Goal: Information Seeking & Learning: Learn about a topic

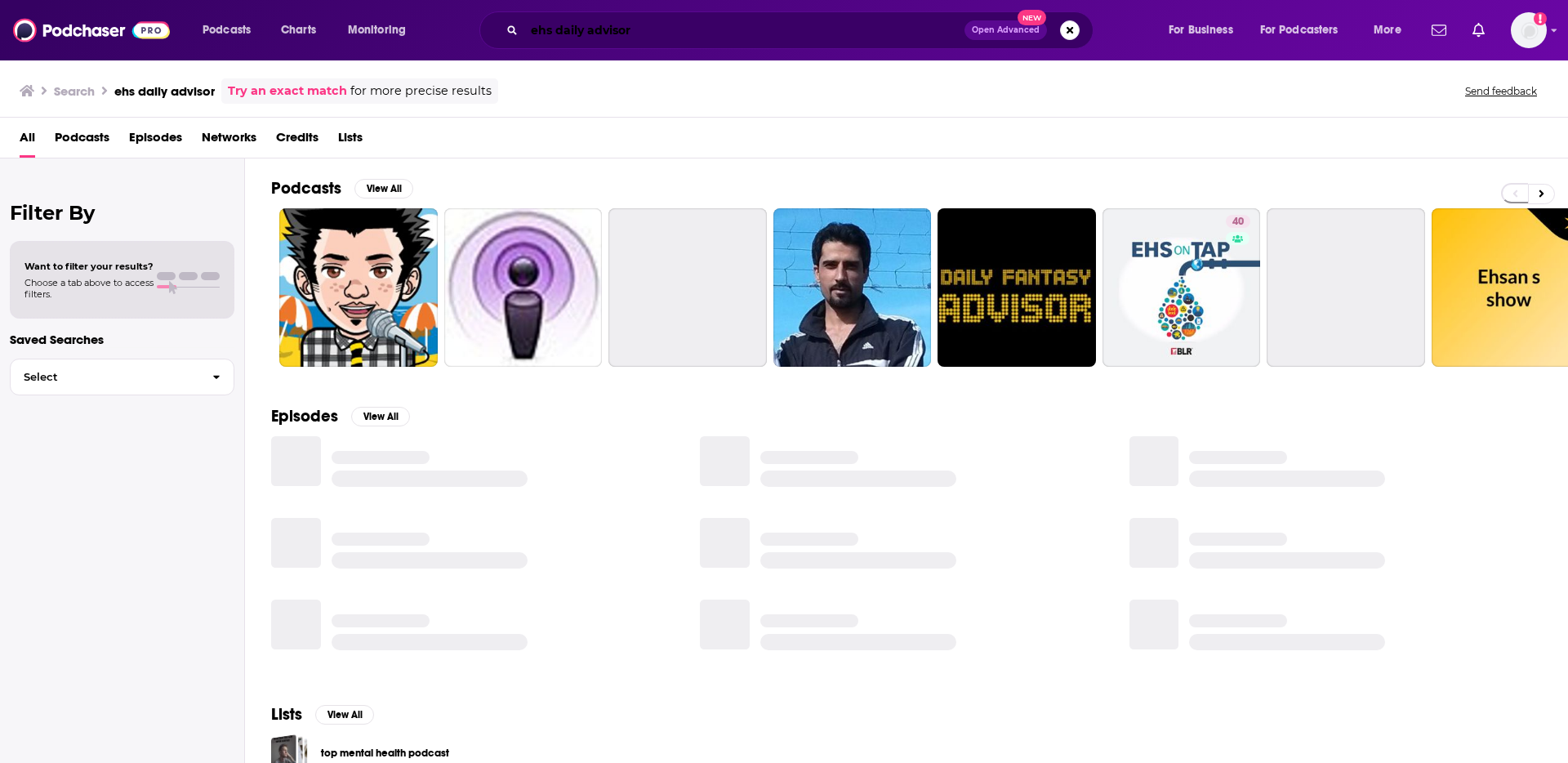
click at [706, 31] on input "ehs daily advisor" at bounding box center [743, 31] width 440 height 26
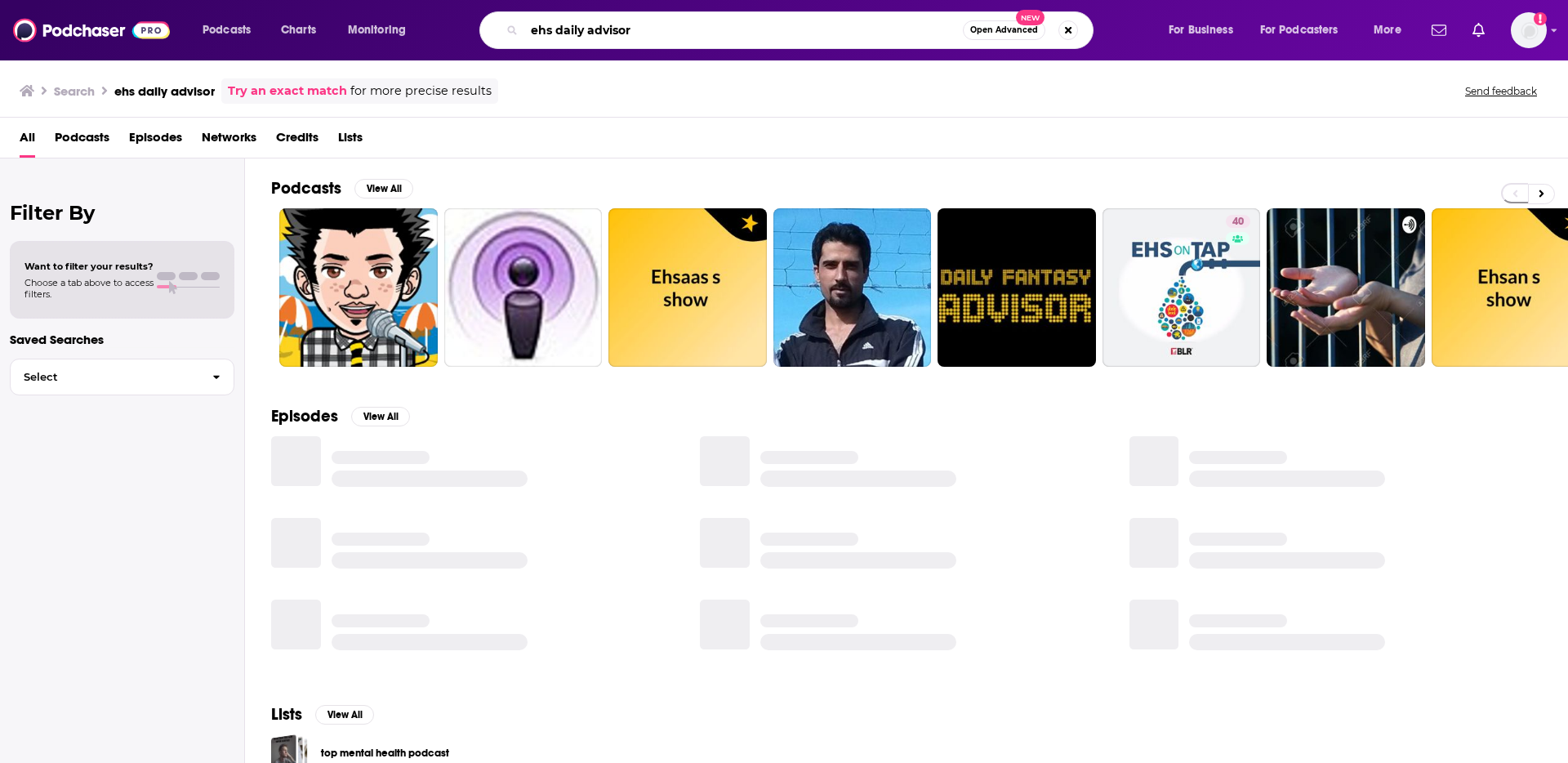
click at [706, 31] on input "ehs daily advisor" at bounding box center [743, 31] width 439 height 26
click at [705, 31] on input "ehs daily advisor" at bounding box center [743, 31] width 439 height 26
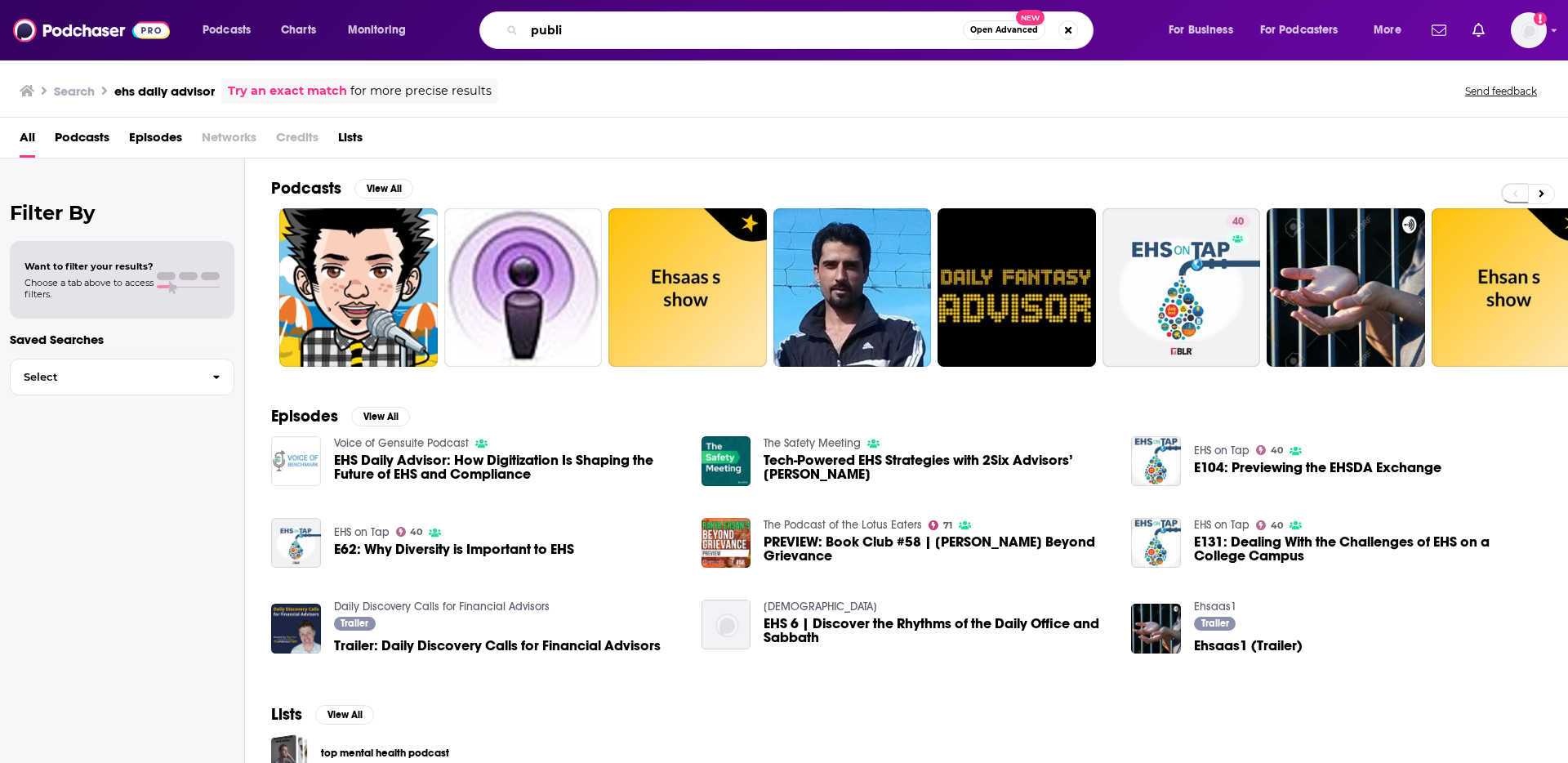
type input "publi"
click at [977, 30] on span "Open Advanced" at bounding box center [1003, 30] width 68 height 8
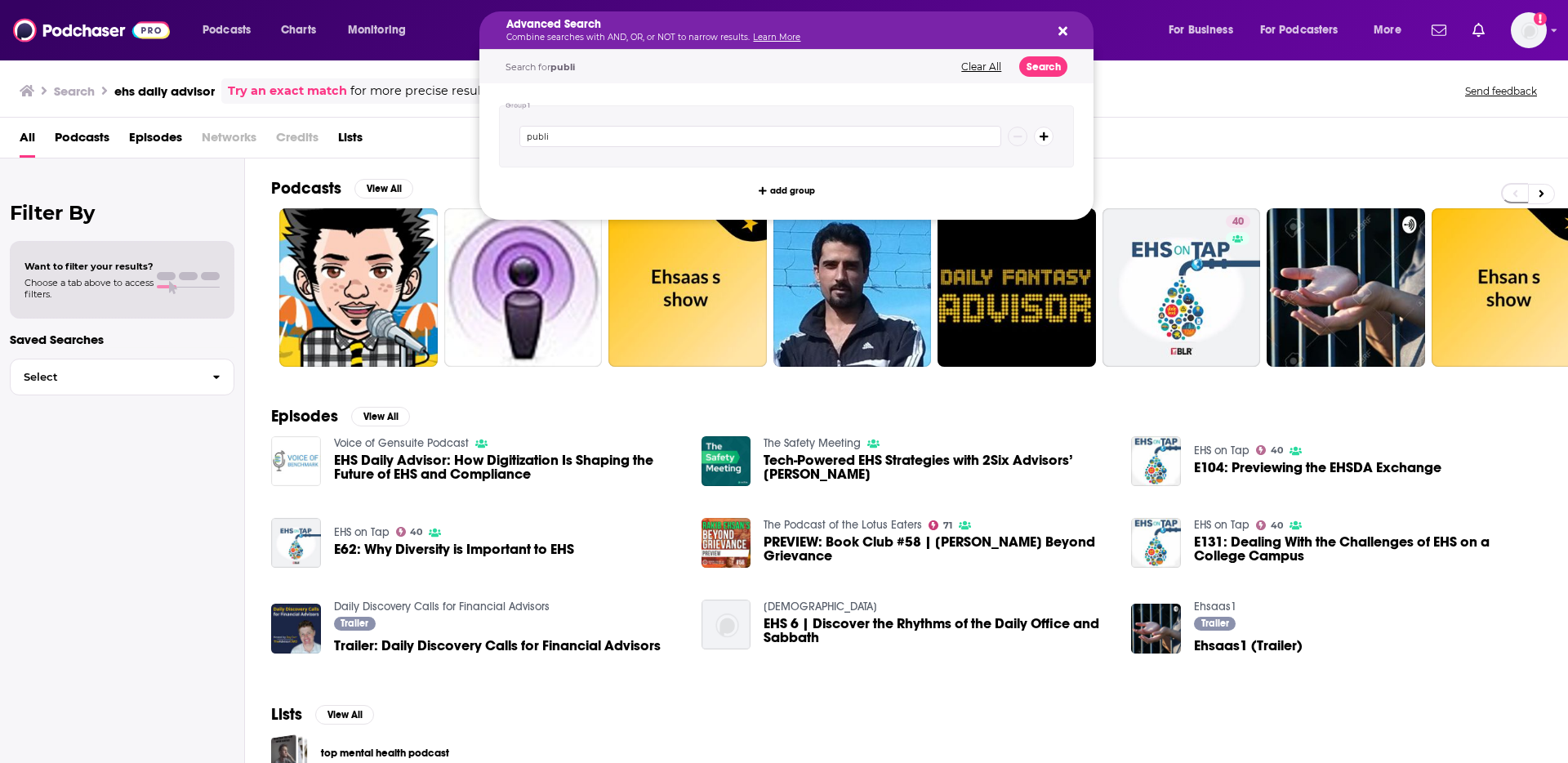
click at [787, 38] on link "Learn More" at bounding box center [776, 36] width 47 height 10
click at [1057, 24] on button "Search podcasts, credits, & more..." at bounding box center [1060, 31] width 13 height 13
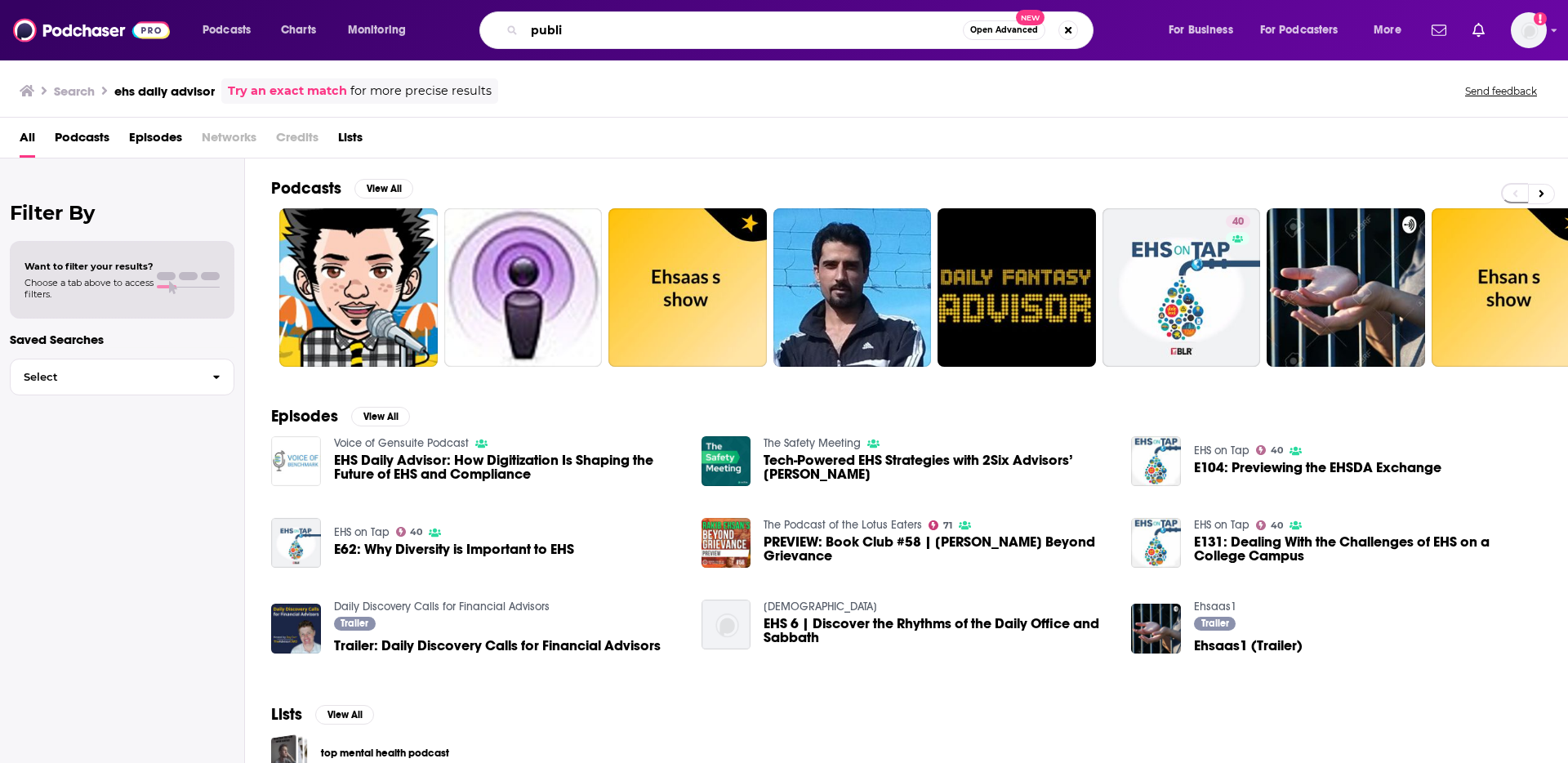
click at [801, 31] on input "publi" at bounding box center [743, 31] width 439 height 26
paste input "The Tech Leaders Podcast"
type input "The Tech Leaders Podcast"
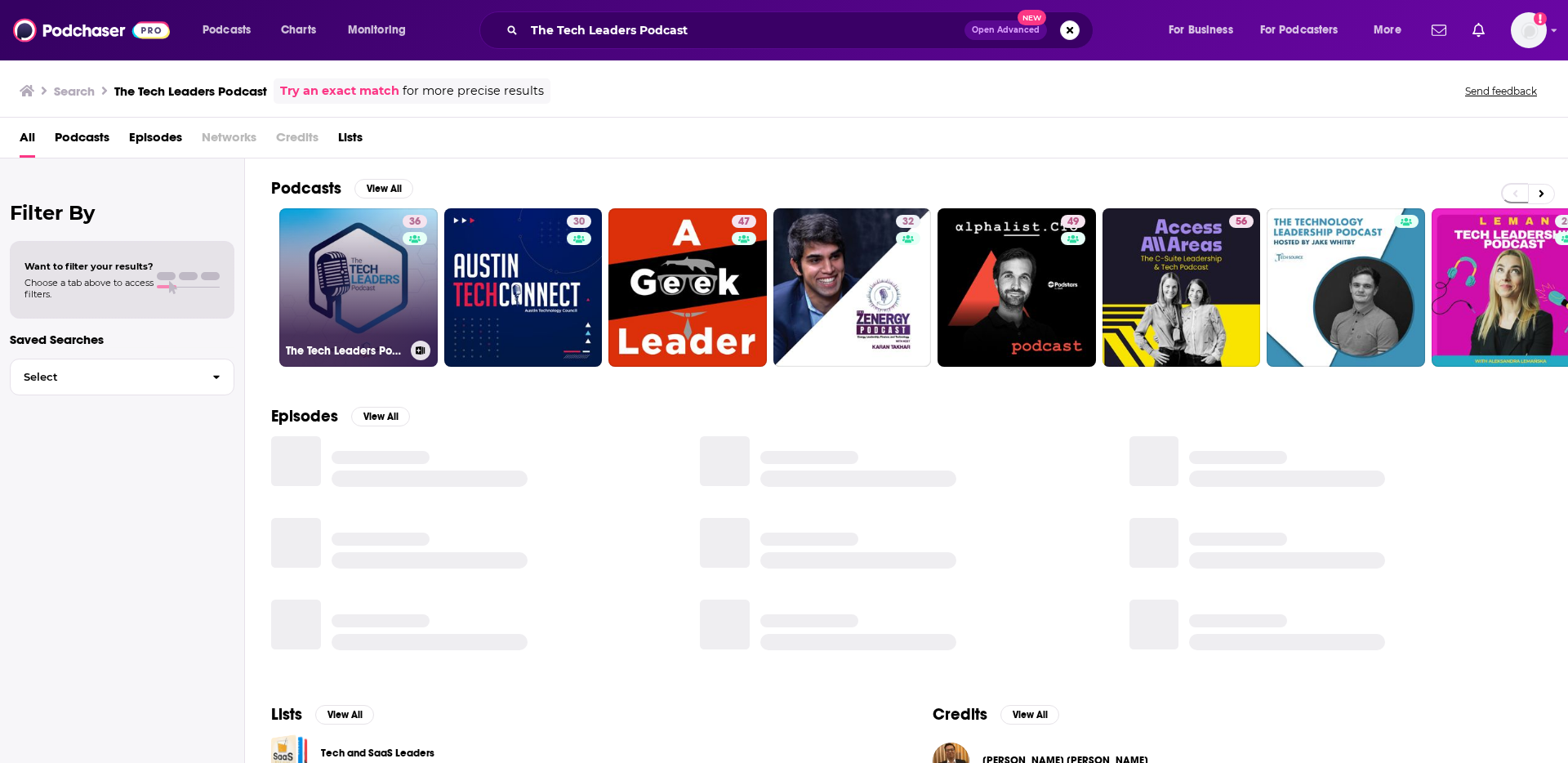
click at [384, 323] on link "36 The Tech Leaders Podcast" at bounding box center [358, 287] width 158 height 158
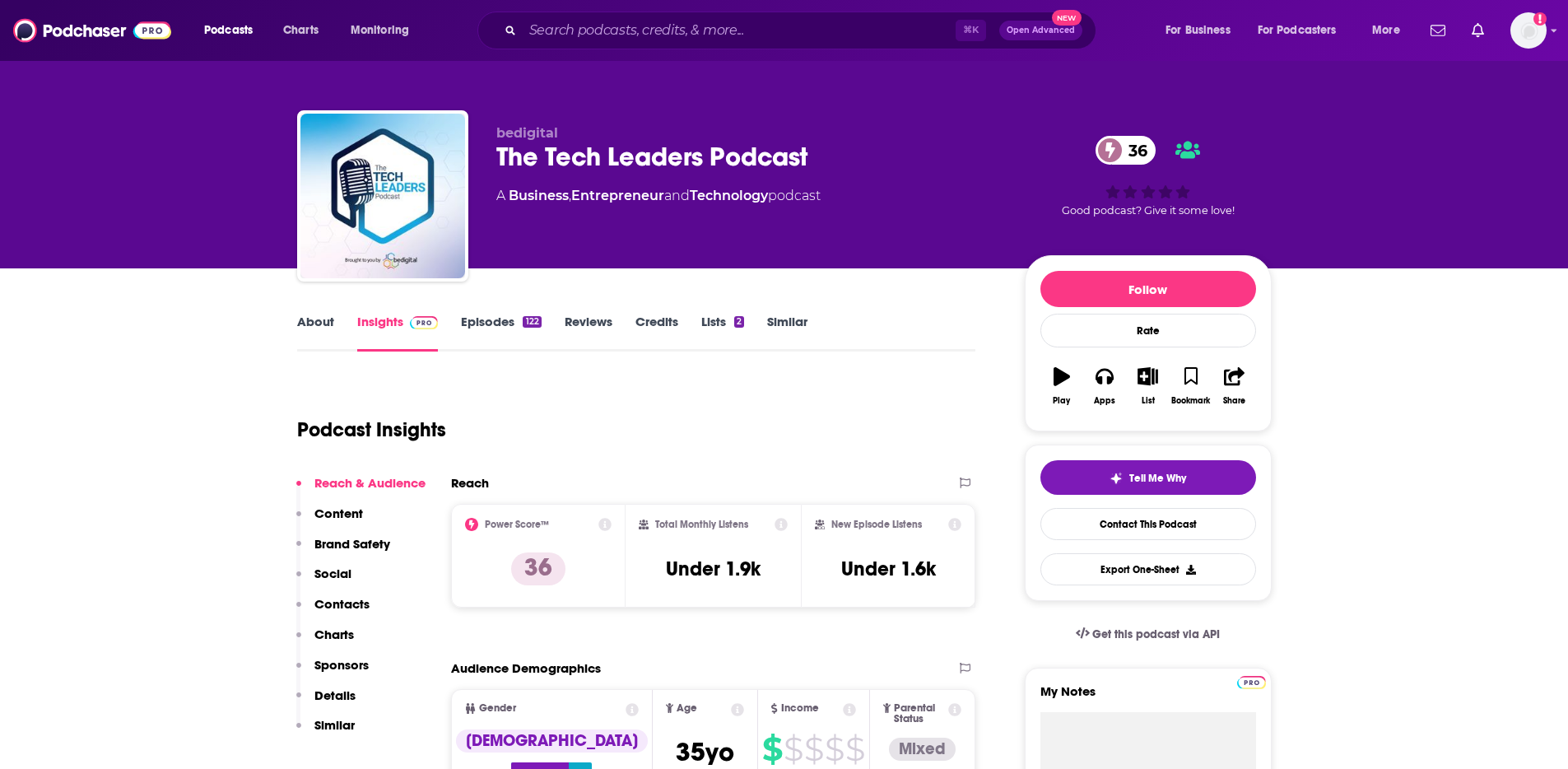
click at [491, 331] on link "Episodes 122" at bounding box center [501, 332] width 80 height 38
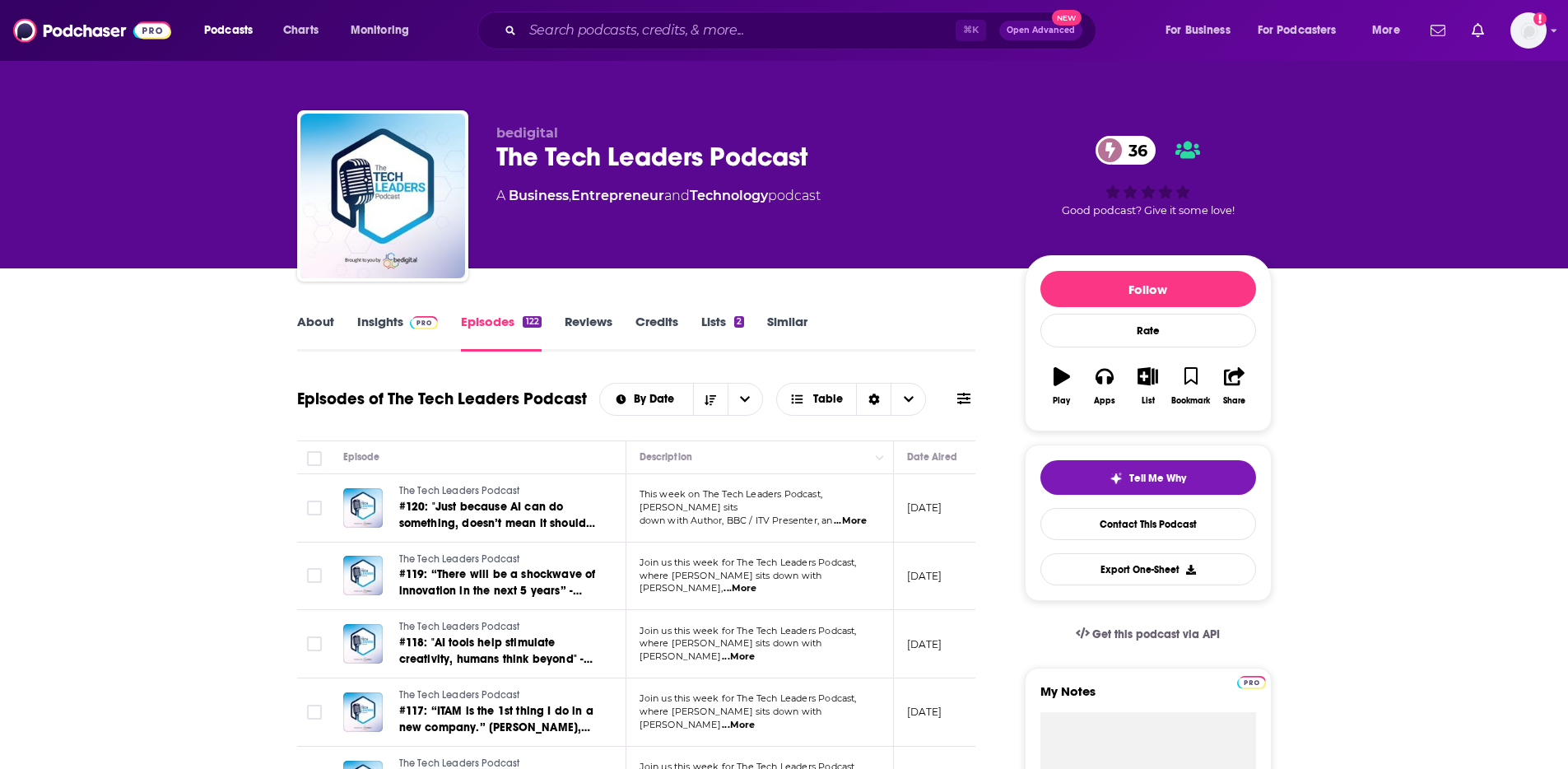
click at [324, 329] on link "About" at bounding box center [315, 332] width 37 height 38
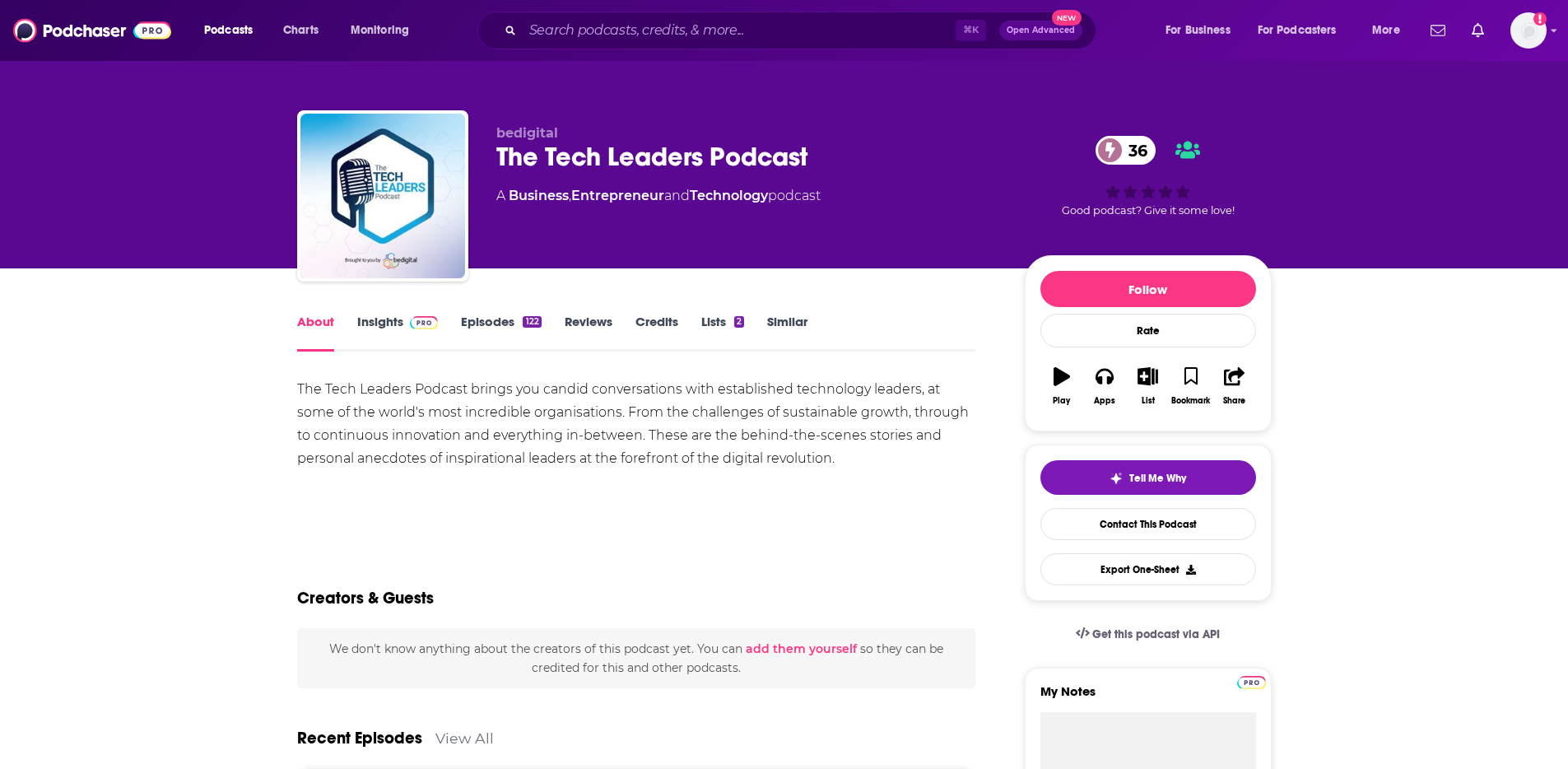
click at [385, 330] on link "Insights" at bounding box center [398, 332] width 81 height 38
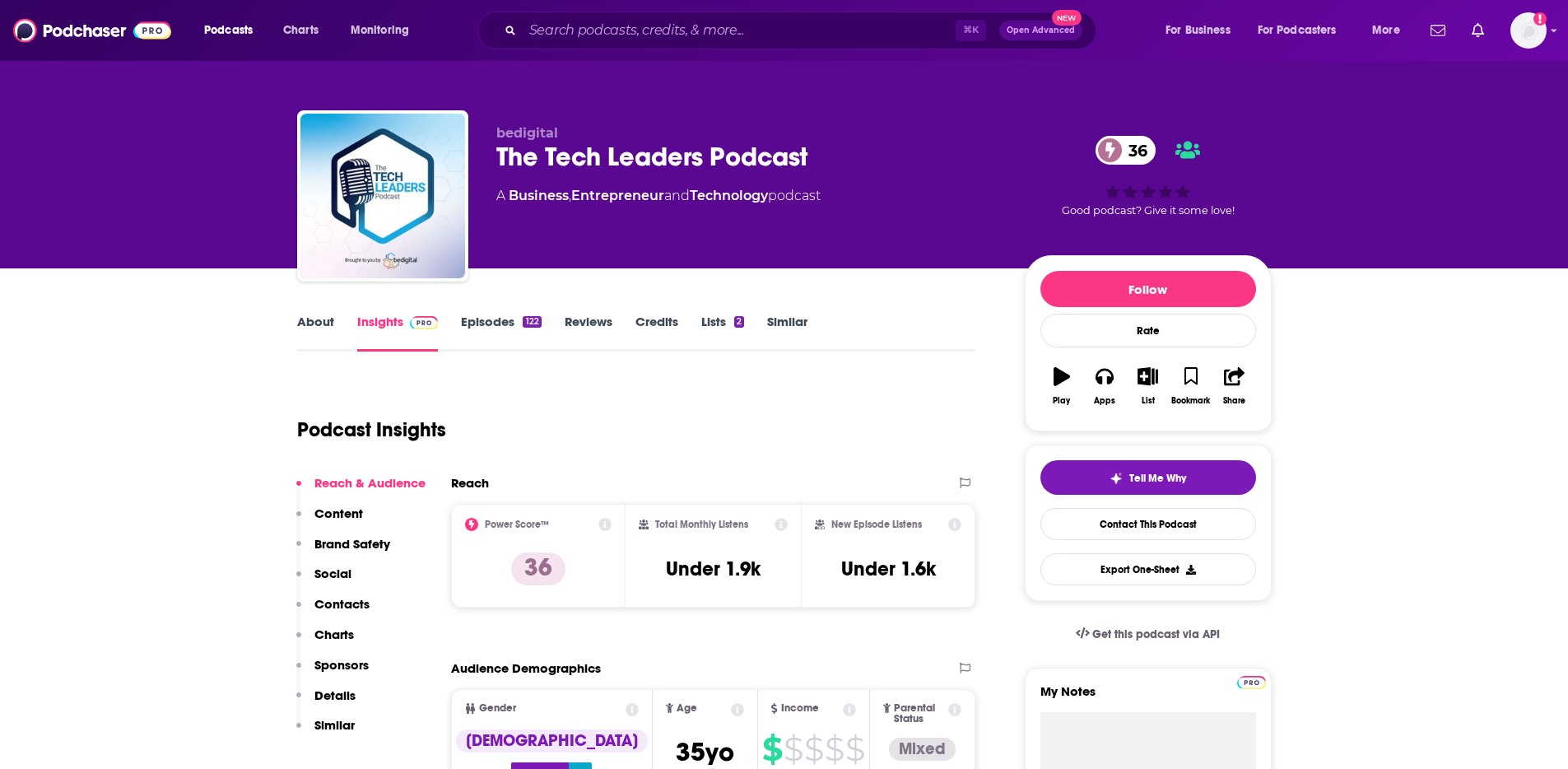
click at [501, 335] on link "Episodes 122" at bounding box center [501, 332] width 80 height 38
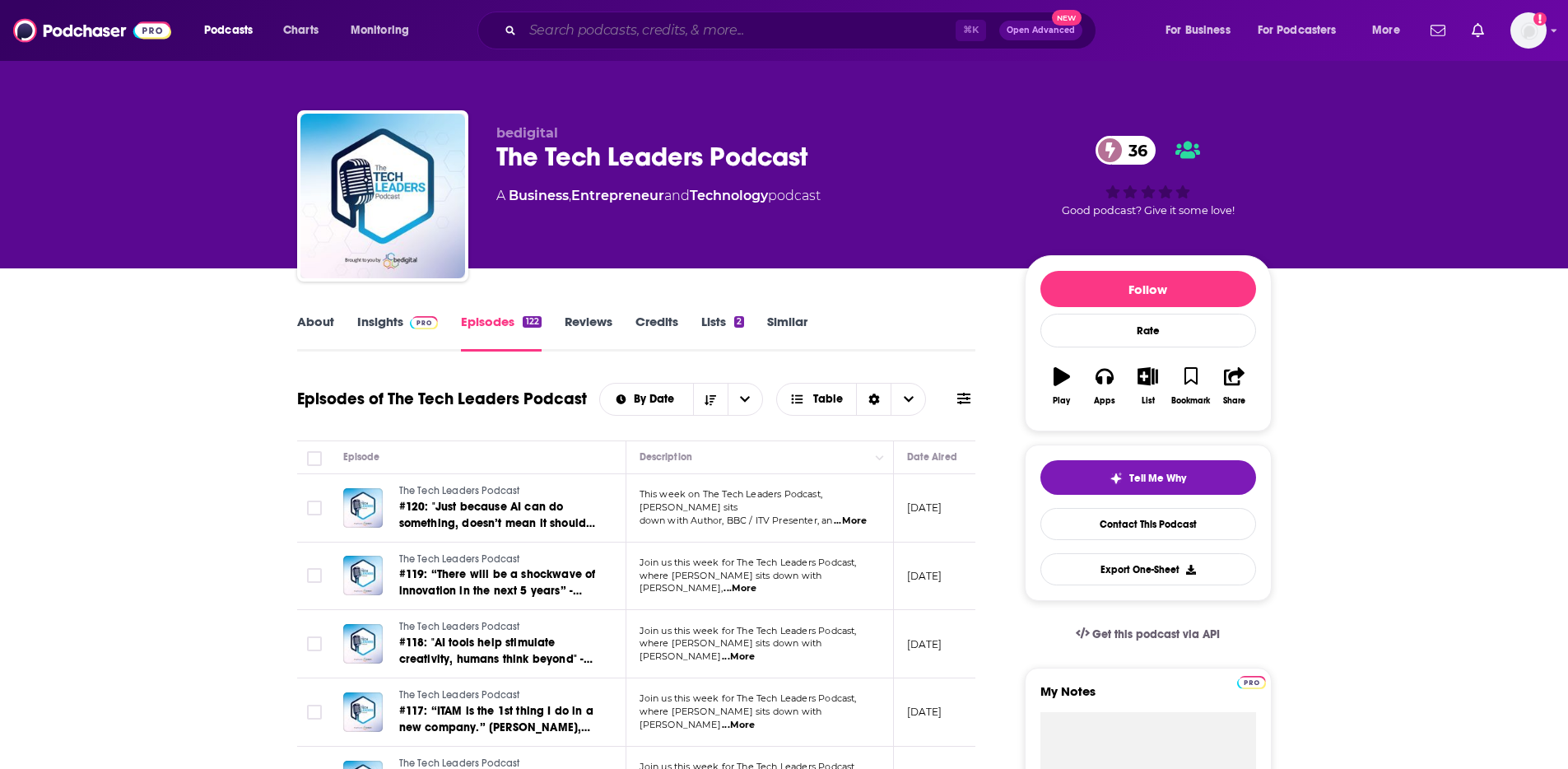
click at [911, 27] on input "Search podcasts, credits, & more..." at bounding box center [739, 31] width 433 height 26
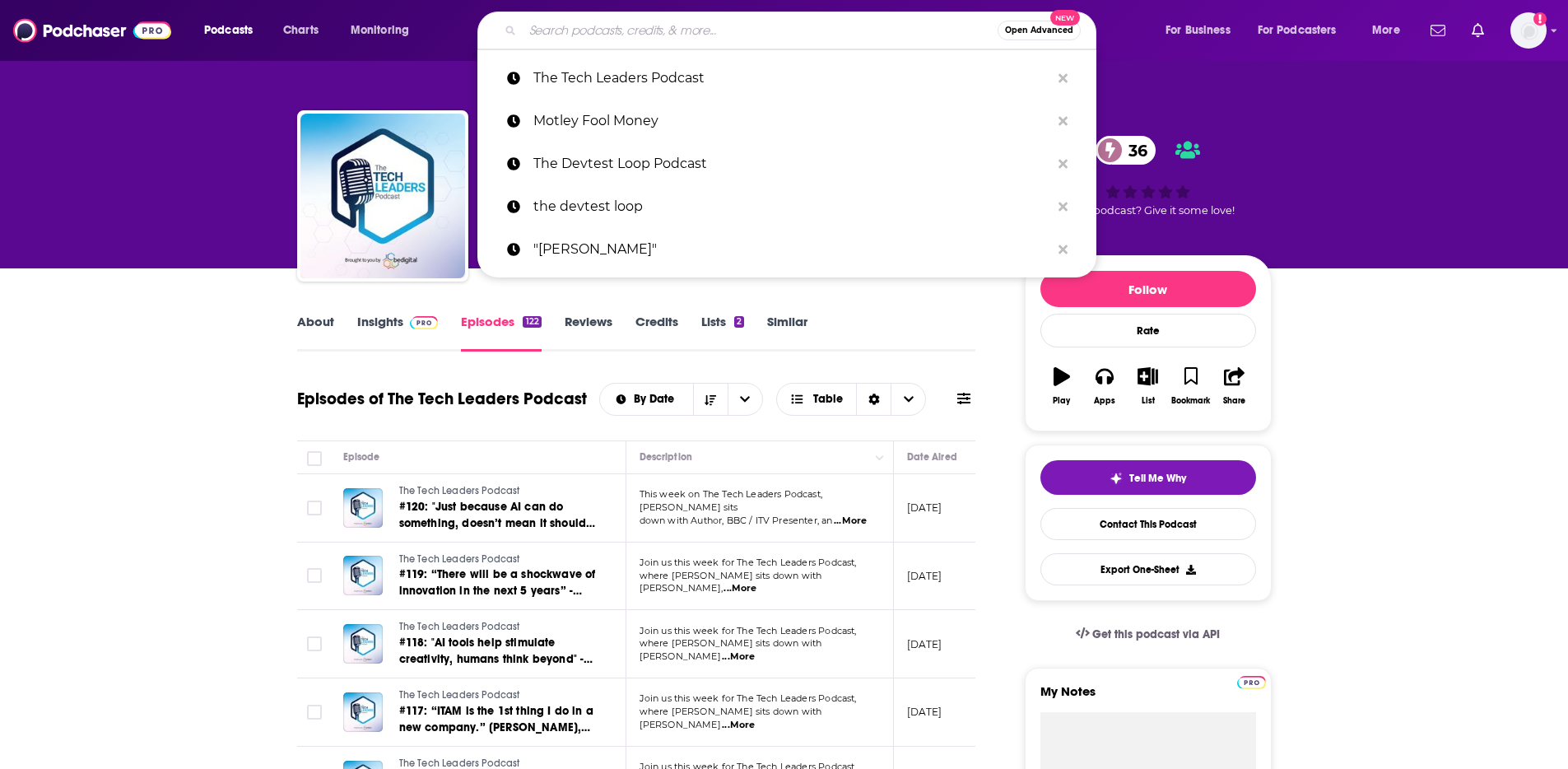
click at [911, 27] on input "Search podcasts, credits, & more..." at bounding box center [760, 31] width 475 height 26
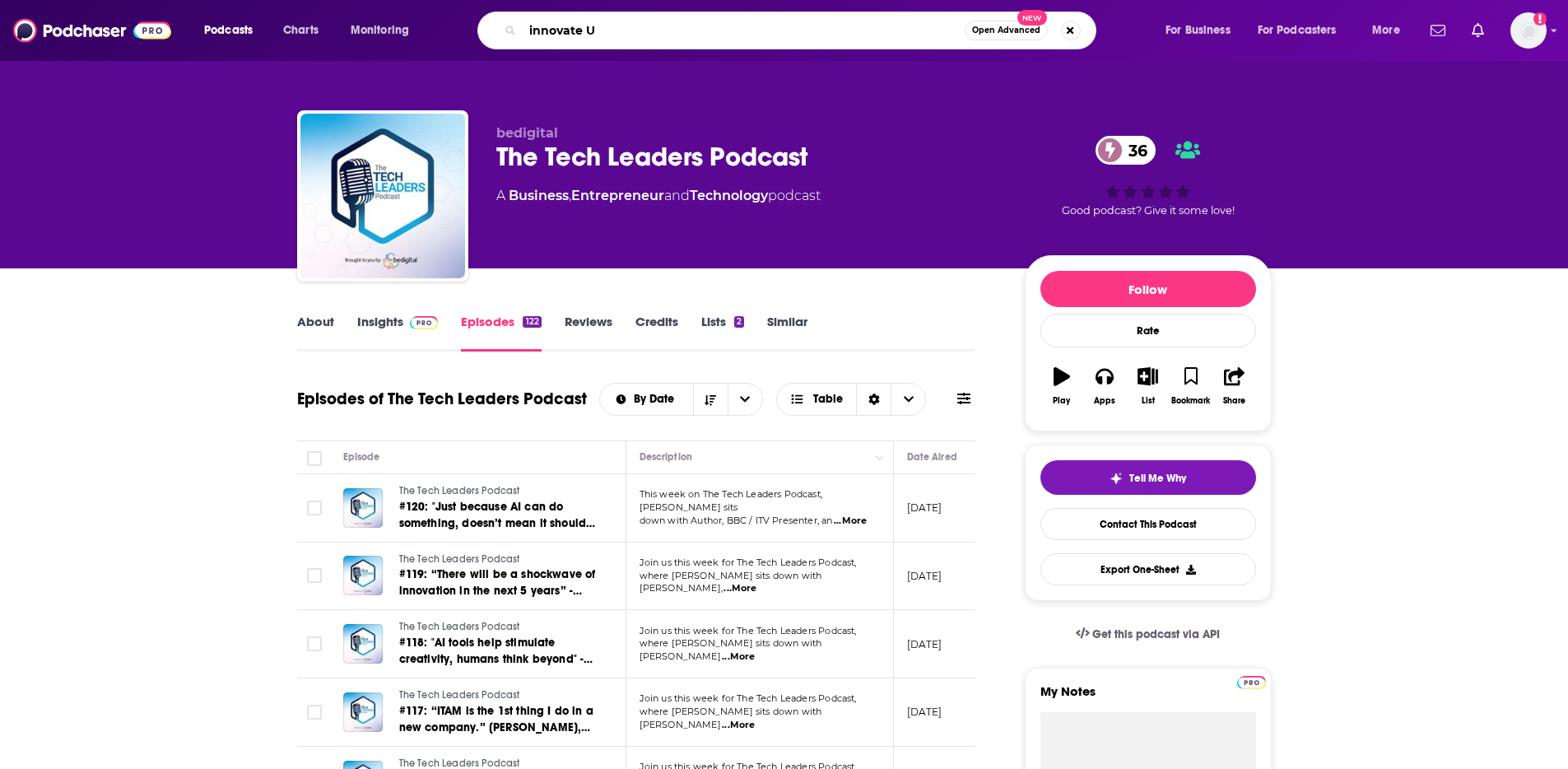
type input "innovate UK"
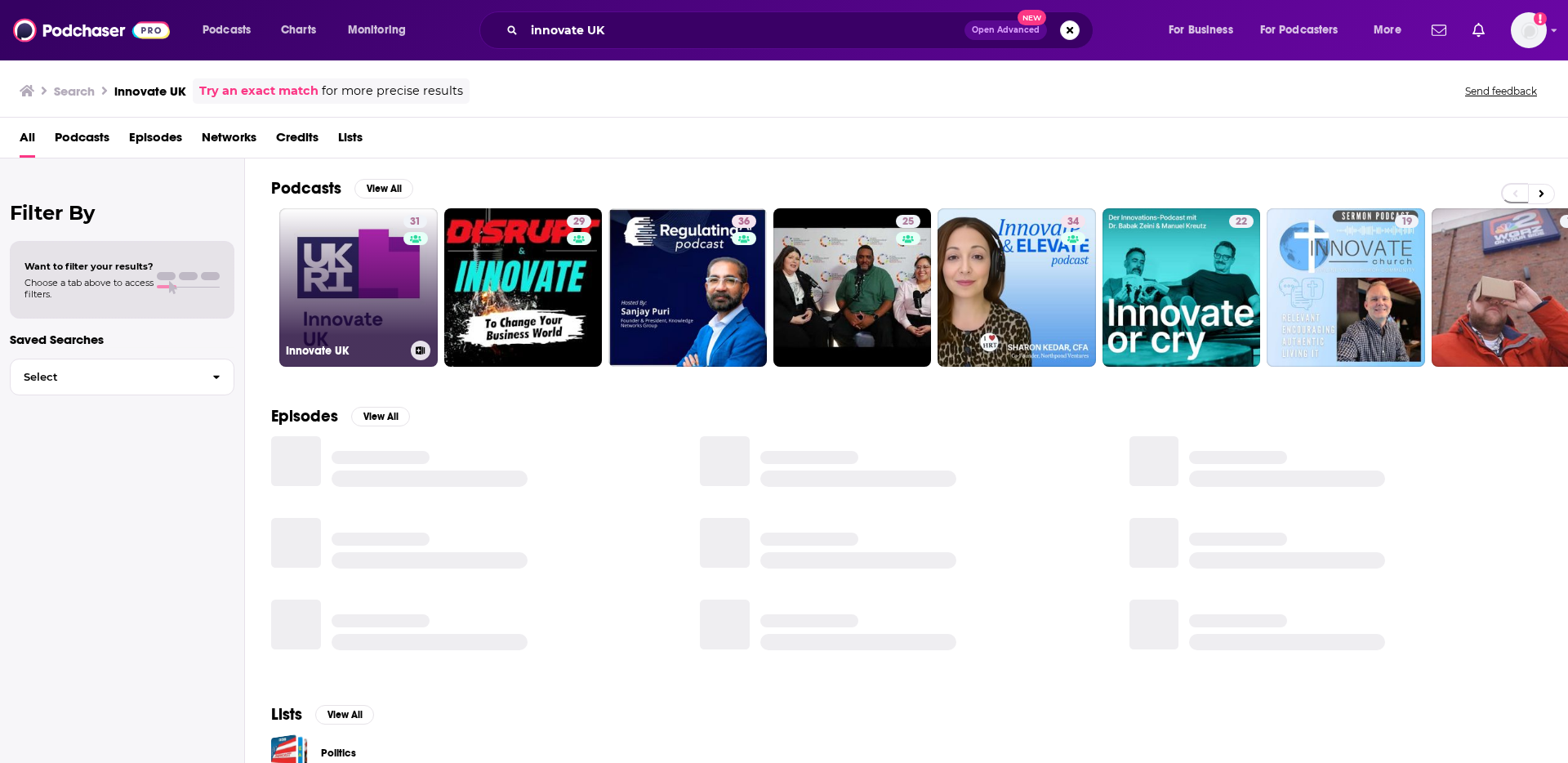
click at [350, 322] on link "31 Innovate [GEOGRAPHIC_DATA]" at bounding box center [358, 287] width 158 height 158
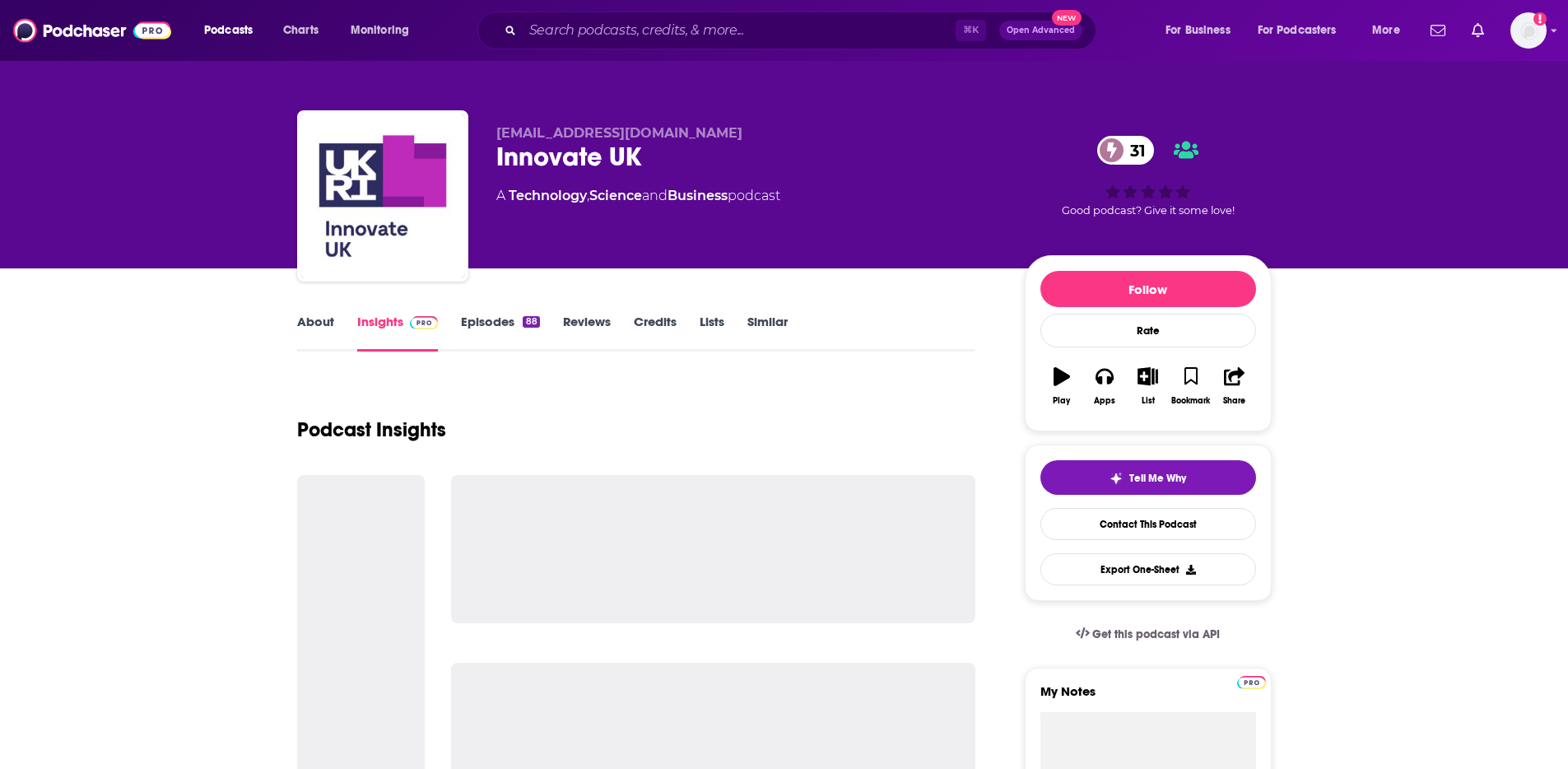
click at [478, 327] on link "Episodes 88" at bounding box center [500, 332] width 78 height 38
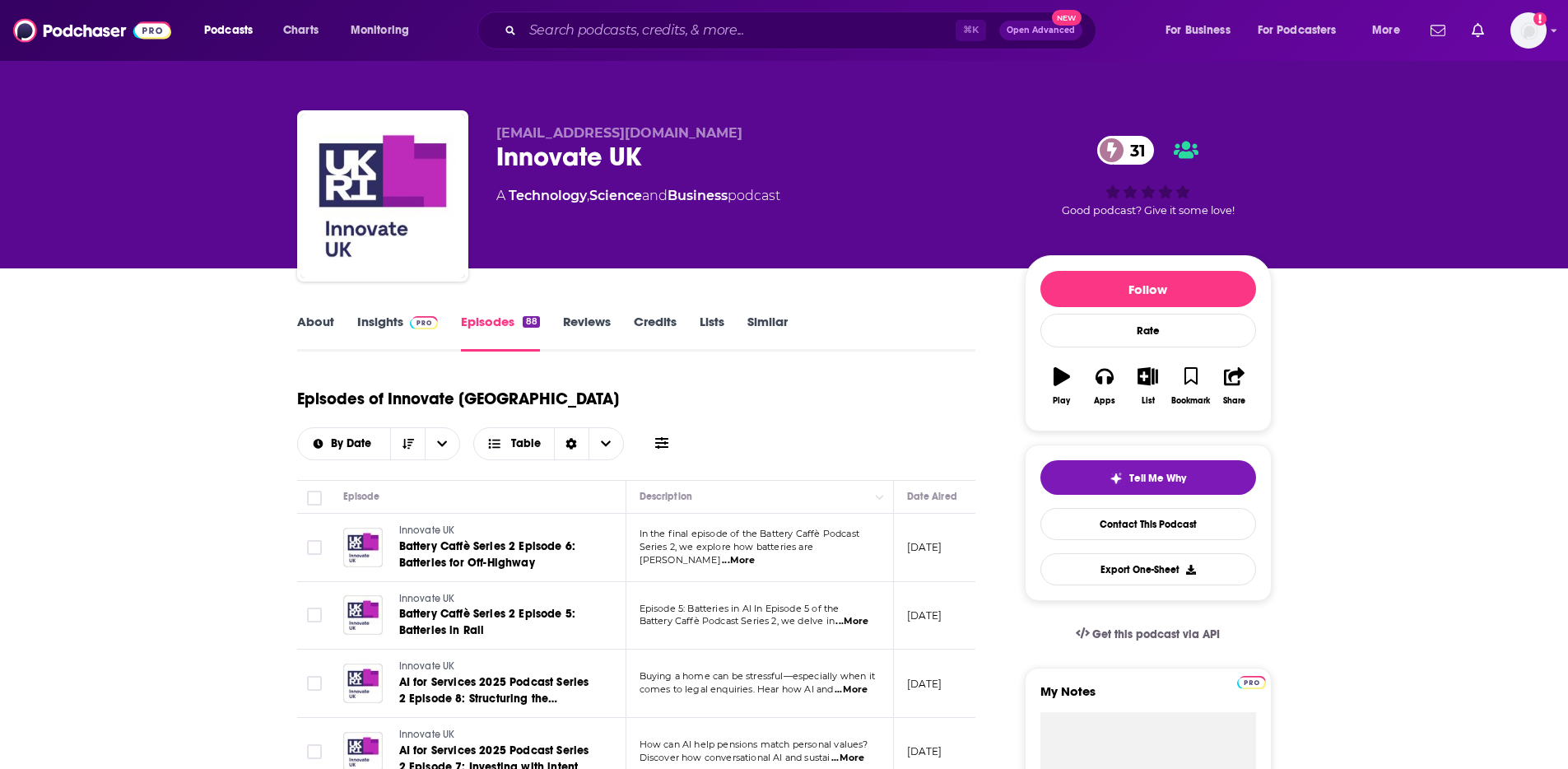
click at [324, 322] on link "About" at bounding box center [315, 332] width 37 height 38
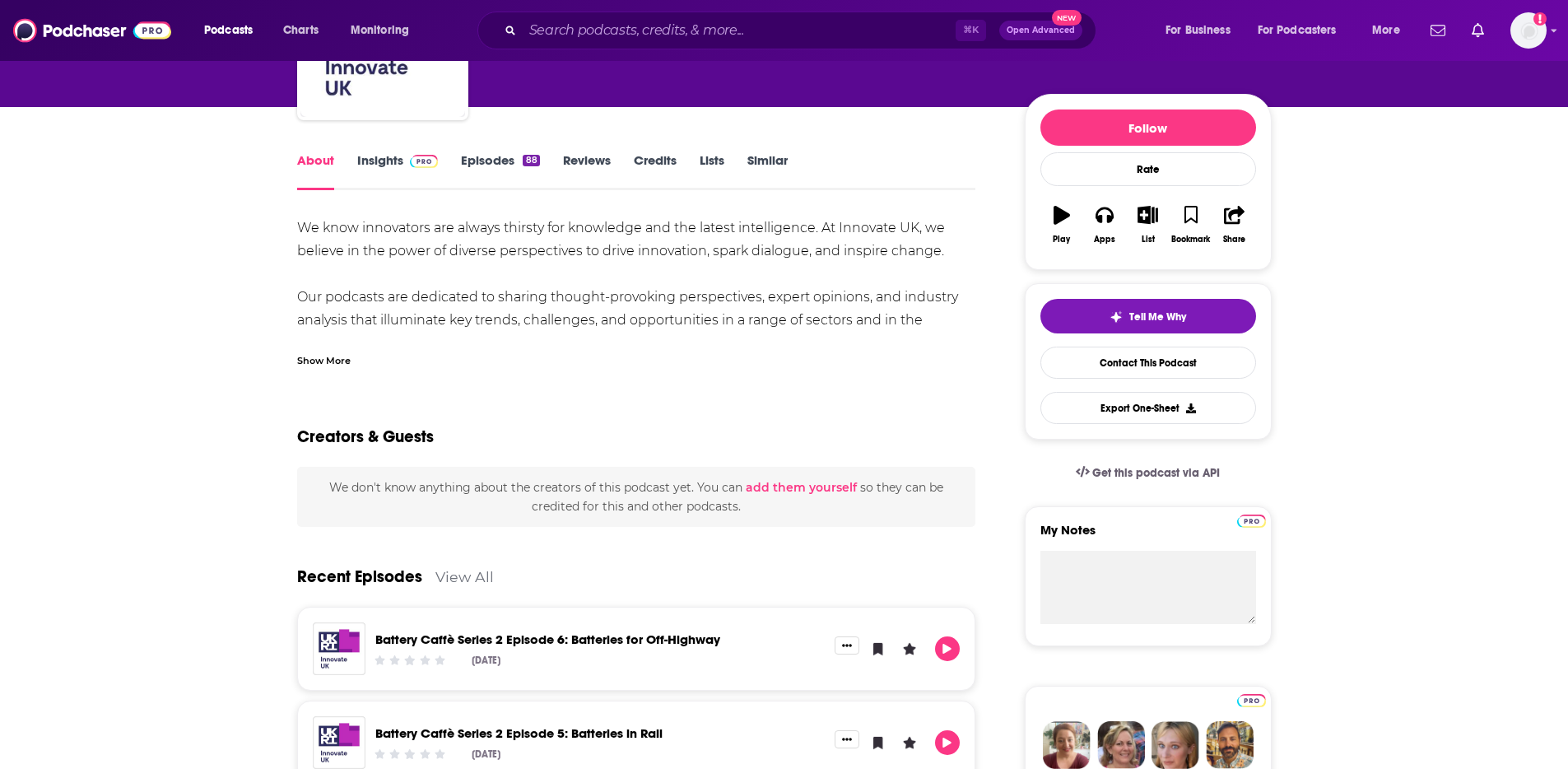
scroll to position [169, 0]
